Goal: Transaction & Acquisition: Obtain resource

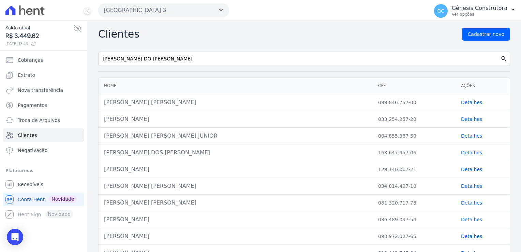
type input "[PERSON_NAME] DO [PERSON_NAME]"
click at [501, 62] on button "search" at bounding box center [504, 58] width 12 height 14
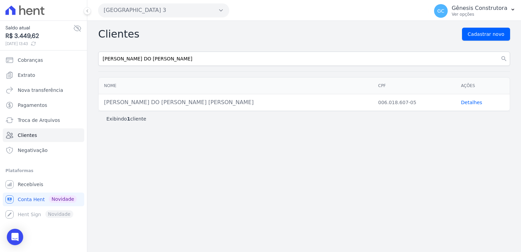
click at [466, 103] on link "Detalhes" at bounding box center [471, 102] width 21 height 5
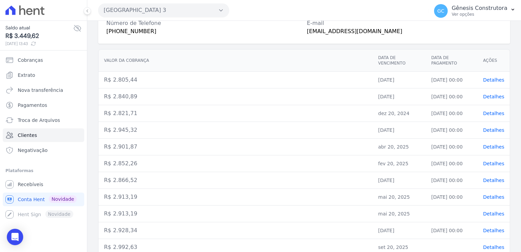
scroll to position [108, 0]
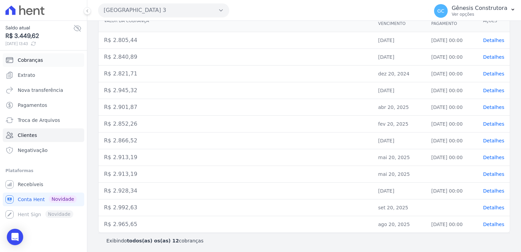
click at [31, 62] on span "Cobranças" at bounding box center [30, 60] width 25 height 7
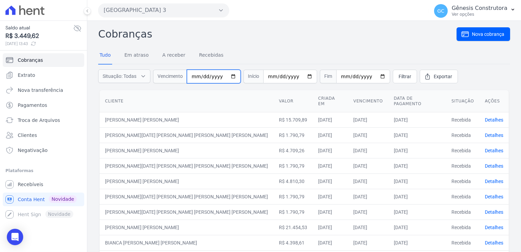
click at [195, 76] on input "date" at bounding box center [214, 77] width 54 height 14
type input "0022-09-20"
type input "[DATE]"
click at [399, 77] on span "Filtrar" at bounding box center [405, 76] width 13 height 7
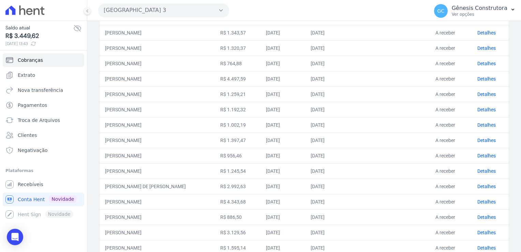
scroll to position [205, 0]
click at [488, 185] on link "Detalhes" at bounding box center [486, 185] width 18 height 5
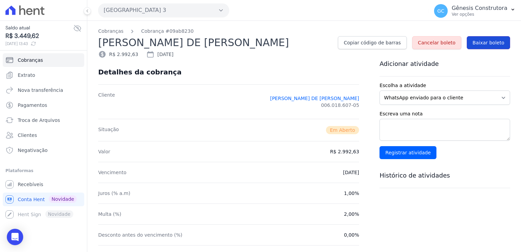
click at [480, 45] on span "Baixar boleto" at bounding box center [489, 42] width 32 height 7
